Goal: Obtain resource: Obtain resource

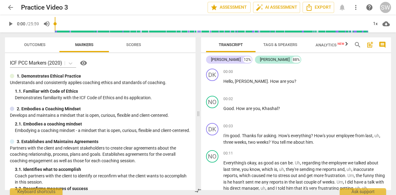
drag, startPoint x: 0, startPoint y: 0, endPoint x: 186, endPoint y: 142, distance: 234.1
click at [186, 142] on div "ICF PCC Markers (2020) visibility 1. Demonstrates Ethical Practice Understands …" at bounding box center [100, 121] width 191 height 137
click at [10, 25] on span "play_arrow" at bounding box center [10, 23] width 7 height 7
type input "4"
click at [272, 6] on span "auto_fix_high AI Assessment" at bounding box center [276, 7] width 41 height 7
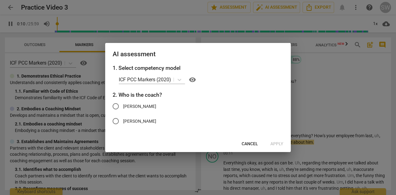
type input "11"
click at [116, 106] on input "[PERSON_NAME]" at bounding box center [115, 106] width 15 height 15
radio input "true"
click at [278, 147] on span "Apply" at bounding box center [277, 144] width 13 height 6
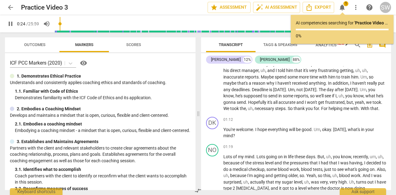
scroll to position [124, 0]
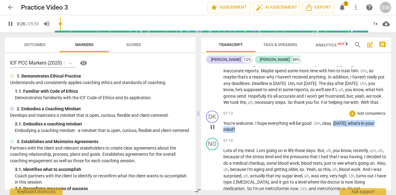
drag, startPoint x: 335, startPoint y: 128, endPoint x: 314, endPoint y: 139, distance: 23.5
click at [314, 133] on p "You're welcome . I hope everything will be good . Um , okay . [DATE] , what's i…" at bounding box center [304, 126] width 163 height 13
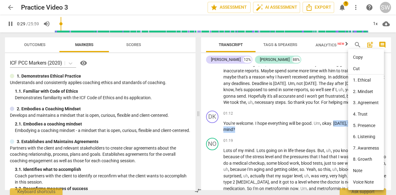
click at [359, 57] on li "Copy" at bounding box center [366, 57] width 36 height 11
copy p "[DATE] , what's in your mind ?"
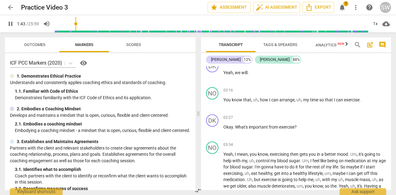
scroll to position [379, 0]
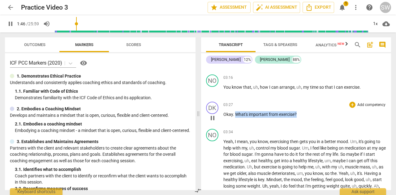
drag, startPoint x: 235, startPoint y: 120, endPoint x: 300, endPoint y: 115, distance: 65.8
click at [300, 115] on div "03:27 + Add competency keyboard_arrow_right Okay . What's important from exerci…" at bounding box center [304, 113] width 163 height 22
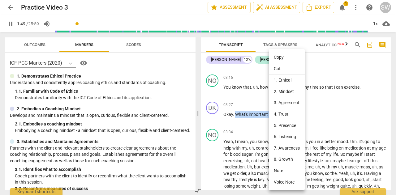
click at [284, 58] on li "Copy" at bounding box center [287, 57] width 36 height 11
copy p "What's important from exercise ?"
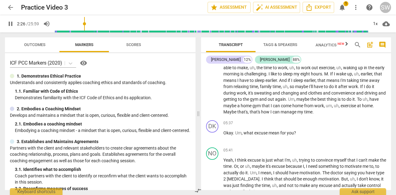
scroll to position [565, 0]
drag, startPoint x: 223, startPoint y: 140, endPoint x: 300, endPoint y: 135, distance: 76.3
click at [300, 135] on div "05:37 + Add competency keyboard_arrow_right Okay . Um , what excuse mean for yo…" at bounding box center [304, 131] width 163 height 22
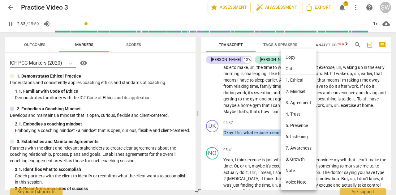
click at [294, 57] on li "Copy" at bounding box center [299, 57] width 36 height 11
copy p "Okay . Um , what excuse mean for you ?"
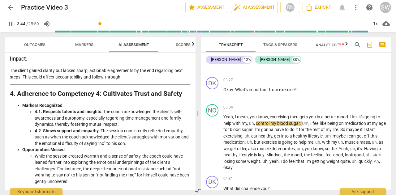
scroll to position [473, 0]
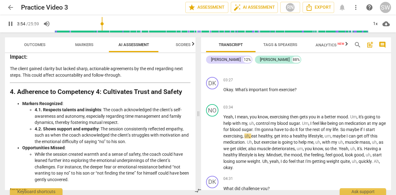
click at [8, 25] on span "pause" at bounding box center [10, 23] width 7 height 7
click at [11, 23] on span "play_arrow" at bounding box center [10, 23] width 7 height 7
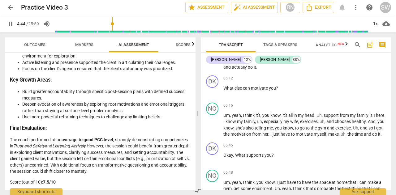
scroll to position [683, 0]
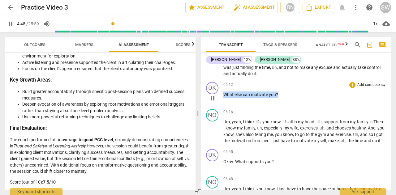
drag, startPoint x: 223, startPoint y: 99, endPoint x: 287, endPoint y: 99, distance: 63.8
click at [287, 98] on p "What else can motivate you ?" at bounding box center [304, 95] width 163 height 6
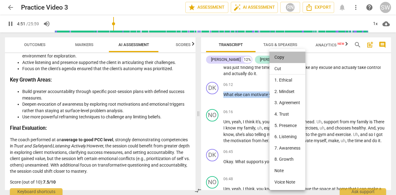
click at [279, 58] on li "Copy" at bounding box center [288, 57] width 36 height 11
copy p "What else can motivate you ?"
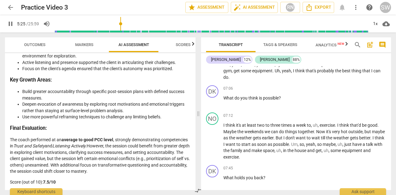
scroll to position [813, 0]
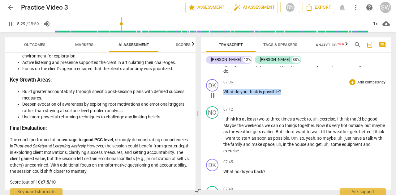
drag, startPoint x: 224, startPoint y: 105, endPoint x: 278, endPoint y: 106, distance: 54.2
click at [294, 95] on p "What do you think is possible ?" at bounding box center [304, 92] width 163 height 6
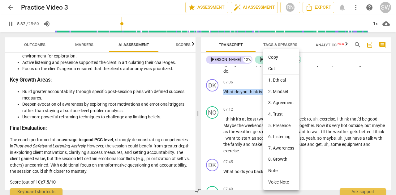
click at [273, 58] on li "Copy" at bounding box center [281, 57] width 36 height 11
copy p "What do you think is possible ?"
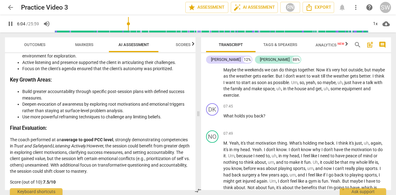
scroll to position [876, 0]
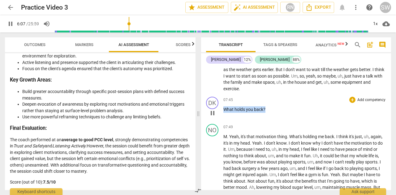
drag, startPoint x: 224, startPoint y: 123, endPoint x: 269, endPoint y: 120, distance: 44.6
click at [269, 113] on p "What holds you back ?" at bounding box center [304, 109] width 163 height 6
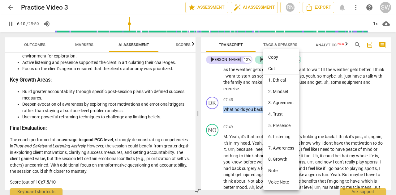
click at [274, 58] on li "Copy" at bounding box center [281, 57] width 36 height 11
copy p "What holds you back ?"
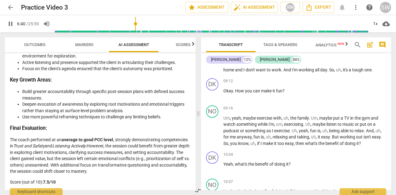
scroll to position [987, 0]
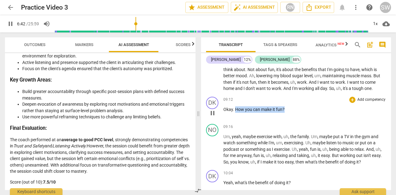
drag, startPoint x: 235, startPoint y: 122, endPoint x: 305, endPoint y: 121, distance: 69.3
click at [305, 113] on p "Okay . How you can make it fun ?" at bounding box center [304, 109] width 163 height 6
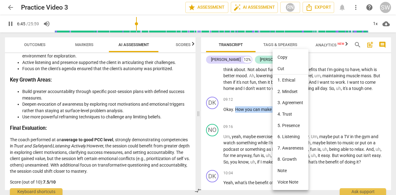
click at [287, 57] on li "Copy" at bounding box center [291, 57] width 36 height 11
copy p "How you can make it fun ?"
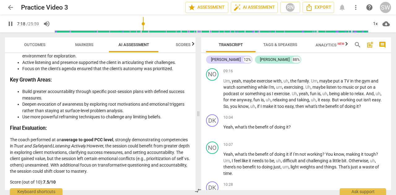
scroll to position [1055, 0]
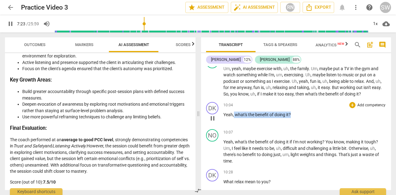
drag, startPoint x: 234, startPoint y: 127, endPoint x: 298, endPoint y: 123, distance: 64.5
click at [298, 123] on div "10:04 + Add competency keyboard_arrow_right Yeah , what's the benefit of doing …" at bounding box center [304, 113] width 163 height 22
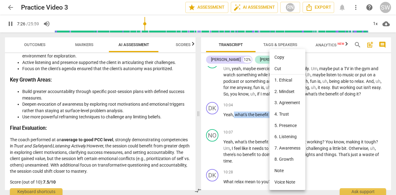
click at [289, 57] on li "Copy" at bounding box center [288, 57] width 36 height 11
copy p "what's the benefit of doing it ?"
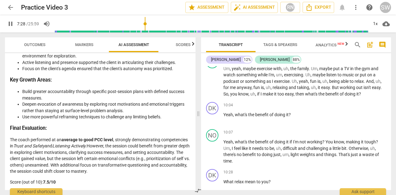
scroll to position [889, 0]
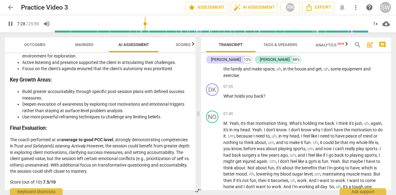
click at [175, 24] on input "range" at bounding box center [212, 24] width 314 height 20
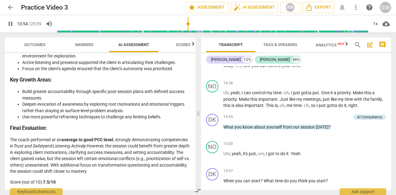
scroll to position [1770, 0]
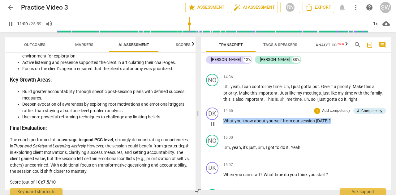
drag, startPoint x: 224, startPoint y: 147, endPoint x: 332, endPoint y: 145, distance: 107.7
click at [332, 124] on p "What you know about yourself from our session [DATE] ?" at bounding box center [304, 121] width 163 height 6
click at [277, 123] on span "yourself" at bounding box center [274, 121] width 16 height 5
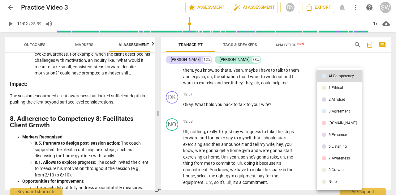
scroll to position [1403, 0]
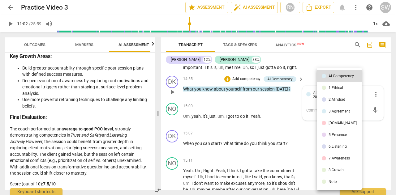
click at [297, 131] on div at bounding box center [198, 97] width 396 height 195
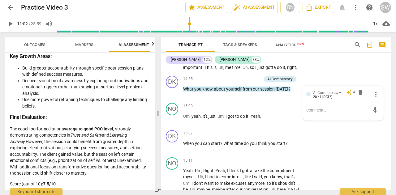
click at [300, 83] on span "keyboard_arrow_right" at bounding box center [300, 79] width 7 height 7
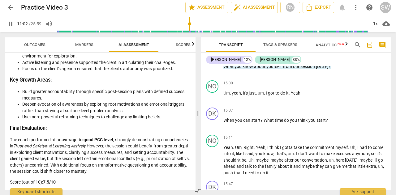
scroll to position [1135, 0]
drag, startPoint x: 224, startPoint y: 92, endPoint x: 328, endPoint y: 91, distance: 104.3
click at [328, 70] on p "What you know about yourself from our session [DATE] ?" at bounding box center [304, 66] width 163 height 6
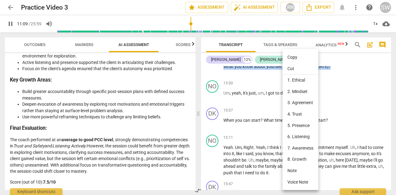
click at [290, 57] on li "Copy" at bounding box center [301, 57] width 36 height 11
copy p "What you know about yourself from our session [DATE] ?"
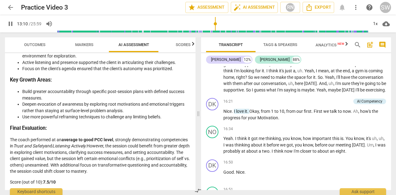
scroll to position [2006, 0]
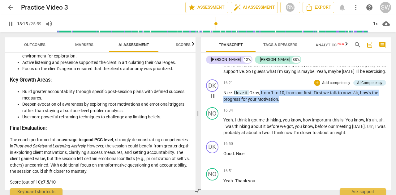
drag, startPoint x: 261, startPoint y: 124, endPoint x: 286, endPoint y: 132, distance: 27.1
click at [286, 102] on p "Nice . I love it . Okay , from 1 to 10 , from our first . First we talk to now …" at bounding box center [304, 96] width 163 height 13
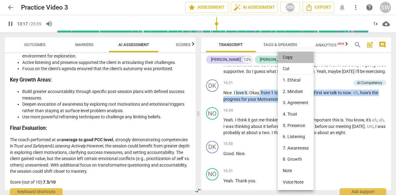
click at [290, 58] on li "Copy" at bounding box center [296, 57] width 36 height 11
copy p "from 1 to 10 , from our first . First we talk to now . Ah , how's the progress …"
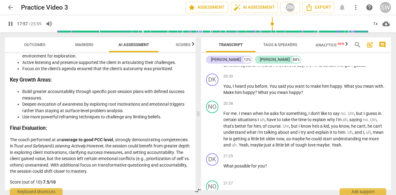
scroll to position [2540, 0]
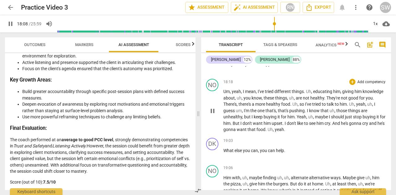
drag, startPoint x: 232, startPoint y: 125, endPoint x: 343, endPoint y: 125, distance: 110.5
click at [343, 125] on div "DK play_arrow pause 00:00 + Add competency keyboard_arrow_right Hello , [PERSON…" at bounding box center [296, 128] width 190 height 124
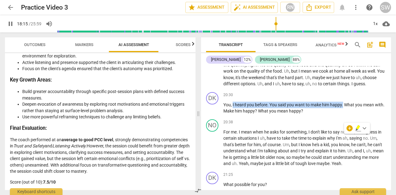
scroll to position [2527, 0]
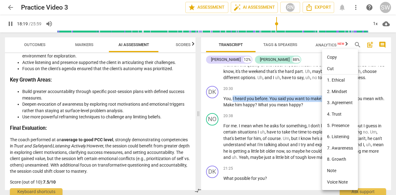
click at [335, 55] on li "Copy" at bounding box center [340, 57] width 36 height 11
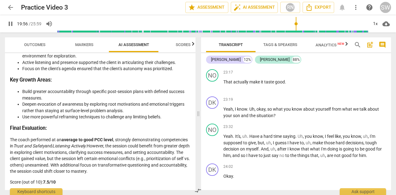
scroll to position [2981, 0]
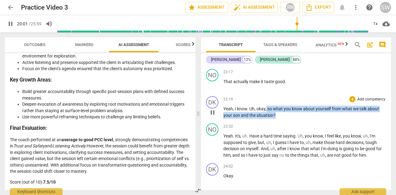
drag, startPoint x: 266, startPoint y: 154, endPoint x: 281, endPoint y: 160, distance: 15.8
click at [281, 119] on p "Yeah , I know . [PERSON_NAME] , okay , so what you know about yourself from wha…" at bounding box center [304, 112] width 163 height 13
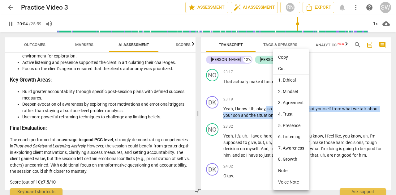
click at [283, 58] on li "Copy" at bounding box center [291, 57] width 36 height 11
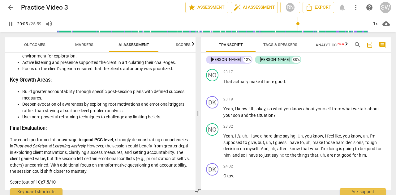
click at [11, 23] on span "pause" at bounding box center [10, 23] width 7 height 7
type input "1206"
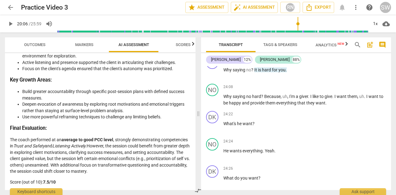
scroll to position [3148, 0]
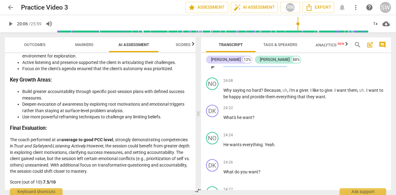
drag, startPoint x: 224, startPoint y: 108, endPoint x: 292, endPoint y: 108, distance: 68.4
click at [292, 67] on p "Why saying no ? It is hard for you ." at bounding box center [304, 64] width 163 height 6
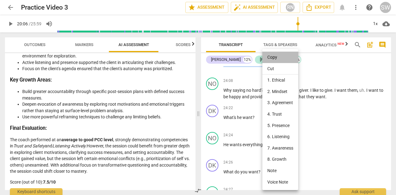
click at [280, 59] on li "Copy" at bounding box center [280, 57] width 36 height 11
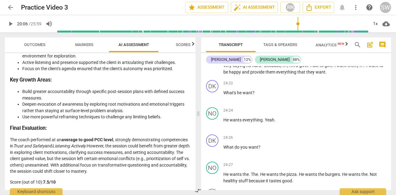
scroll to position [3179, 0]
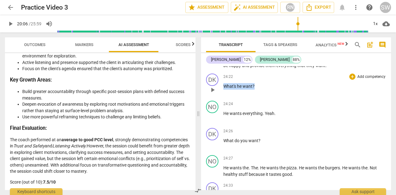
drag, startPoint x: 224, startPoint y: 130, endPoint x: 264, endPoint y: 132, distance: 39.3
click at [264, 90] on p "What's he want ?" at bounding box center [304, 86] width 163 height 6
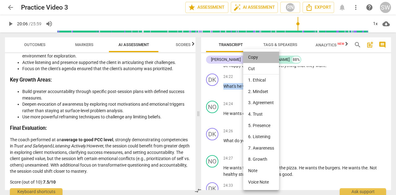
click at [259, 58] on li "Copy" at bounding box center [261, 57] width 36 height 11
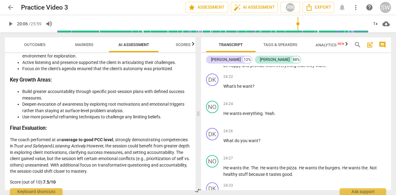
drag, startPoint x: 391, startPoint y: 173, endPoint x: 392, endPoint y: 177, distance: 3.8
click at [392, 177] on div "Transcript Tags & Speakers Analytics New search post_add comment [PERSON_NAME] …" at bounding box center [297, 113] width 197 height 163
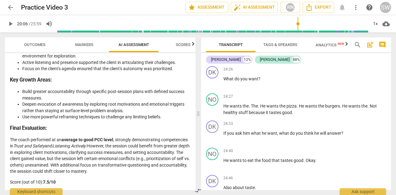
scroll to position [3247, 0]
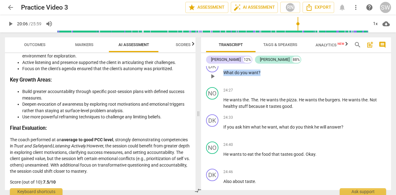
drag, startPoint x: 223, startPoint y: 117, endPoint x: 275, endPoint y: 118, distance: 51.1
click at [276, 76] on p "What do you want ?" at bounding box center [304, 73] width 163 height 6
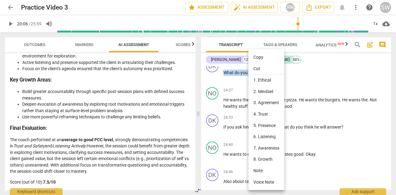
click at [264, 57] on li "Copy" at bounding box center [267, 57] width 36 height 11
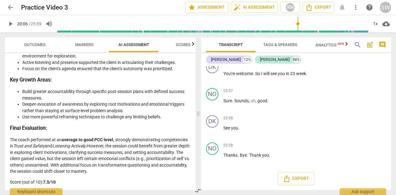
scroll to position [3595, 0]
